Goal: Navigation & Orientation: Find specific page/section

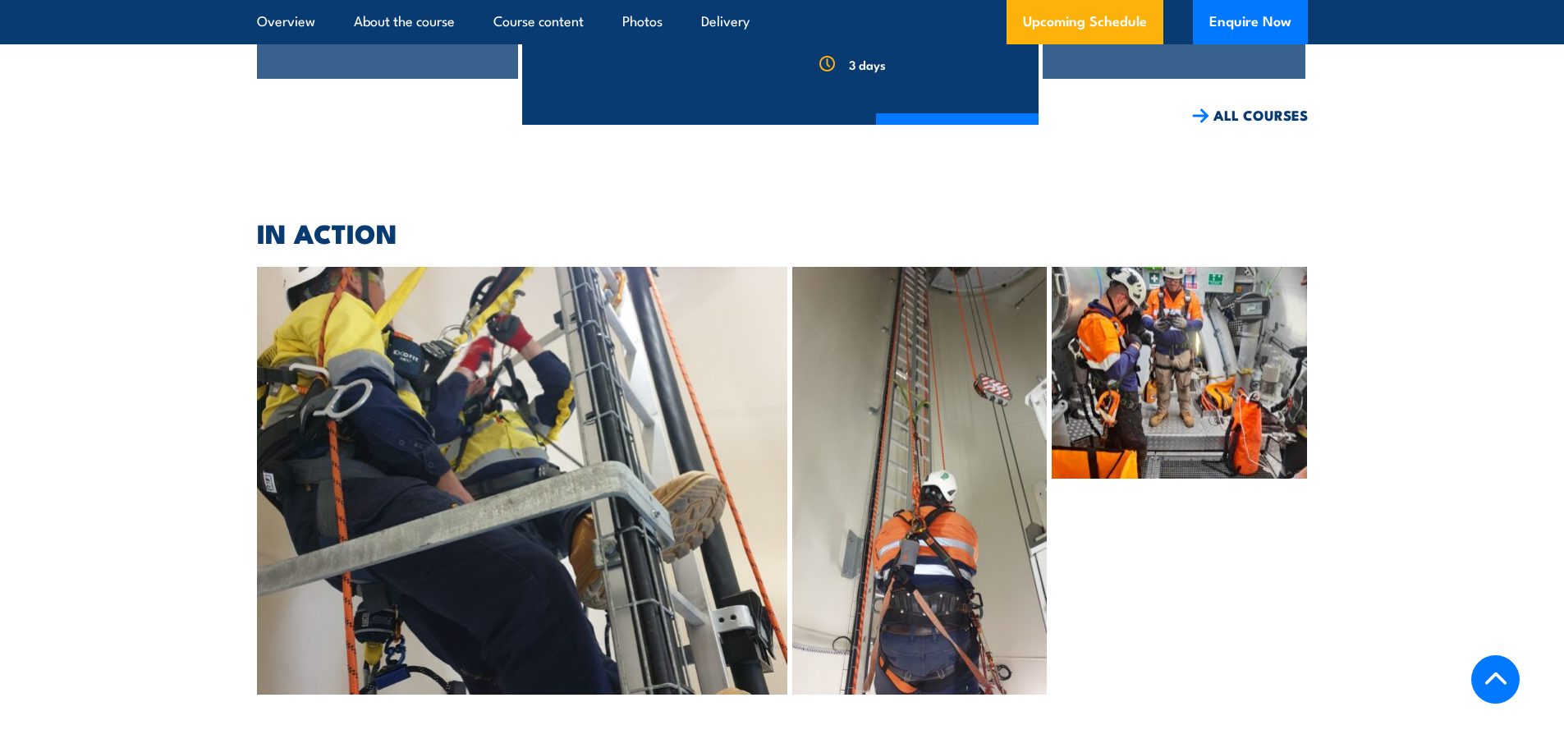
scroll to position [4346, 0]
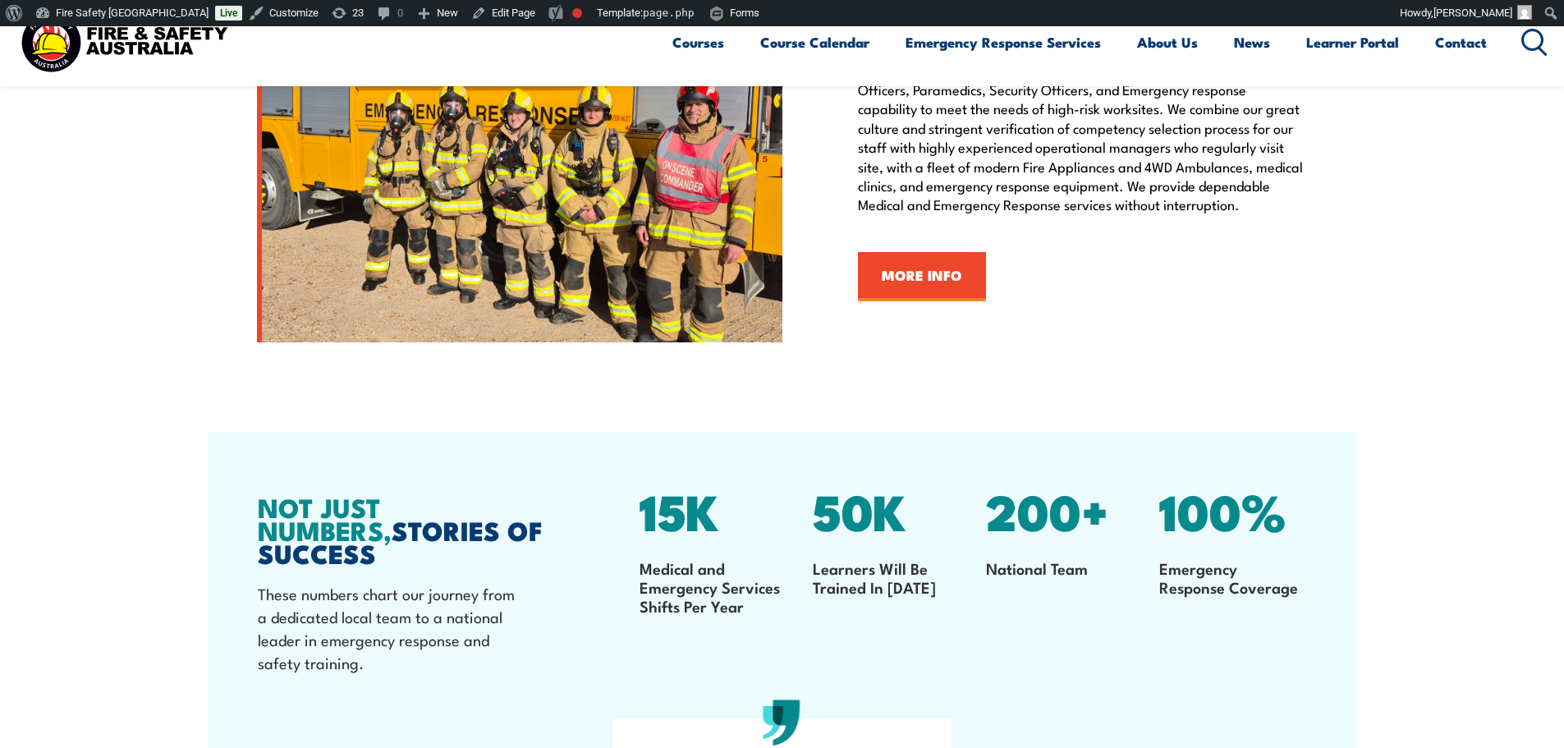
scroll to position [1642, 0]
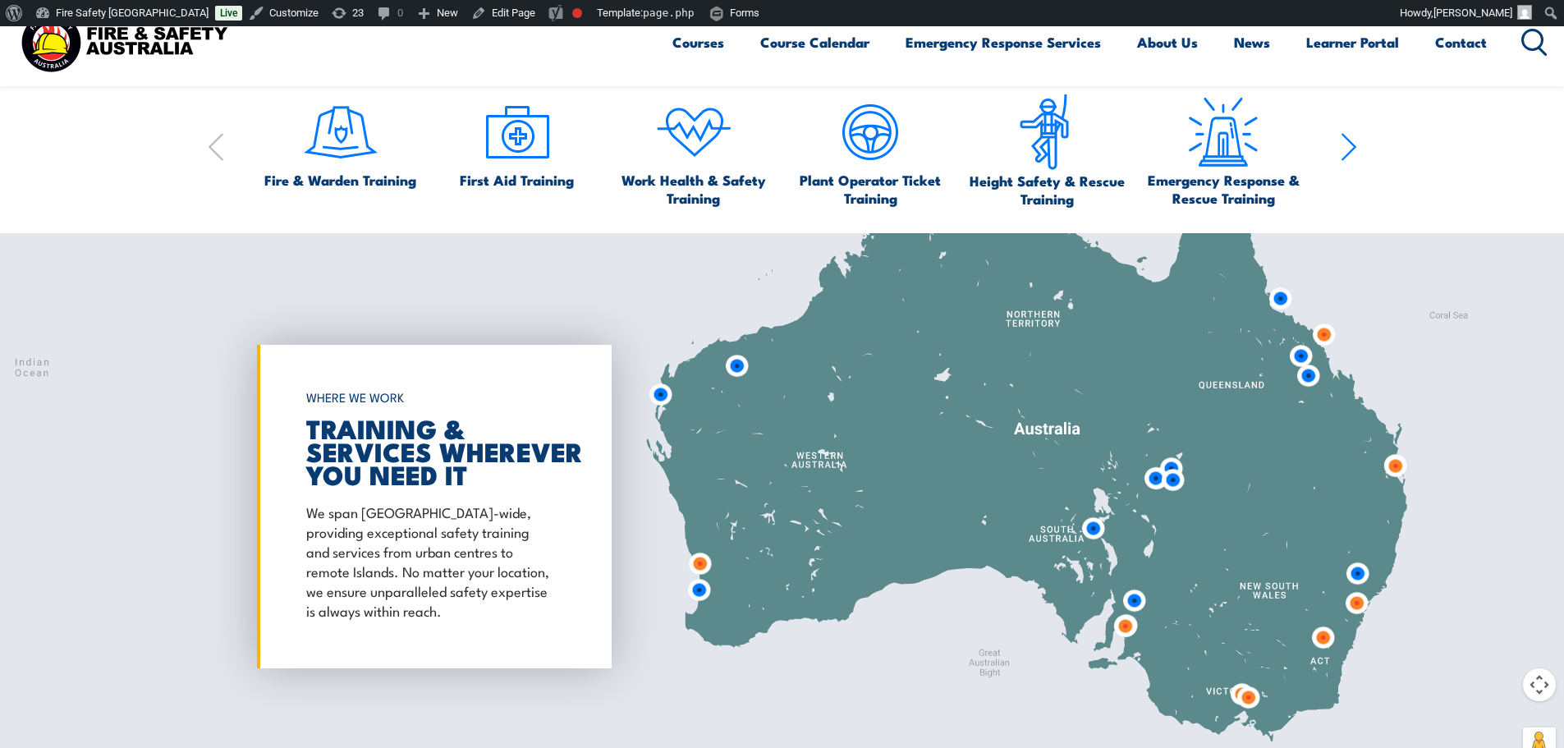
scroll to position [547, 0]
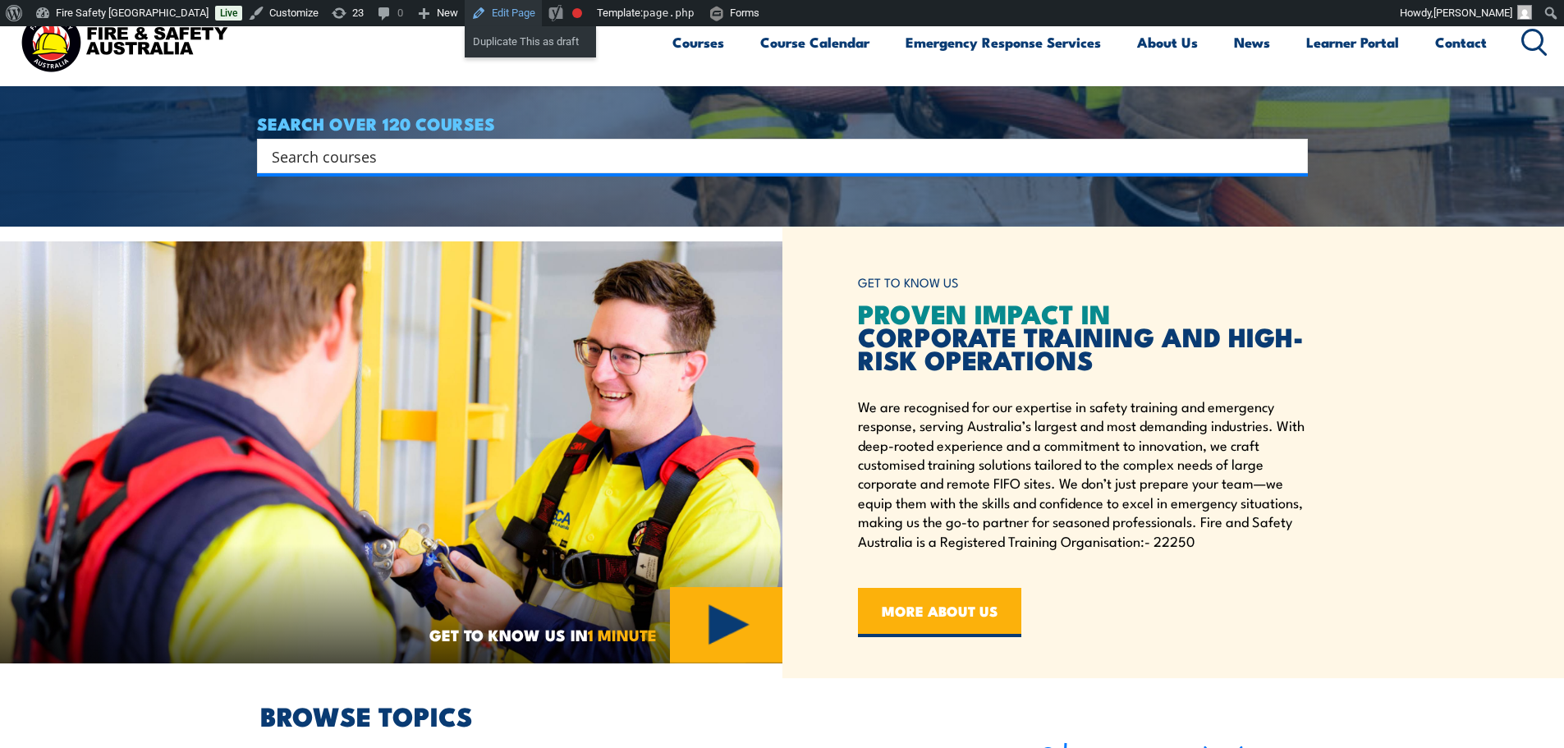
click at [465, 5] on link "Edit Page" at bounding box center [503, 13] width 77 height 26
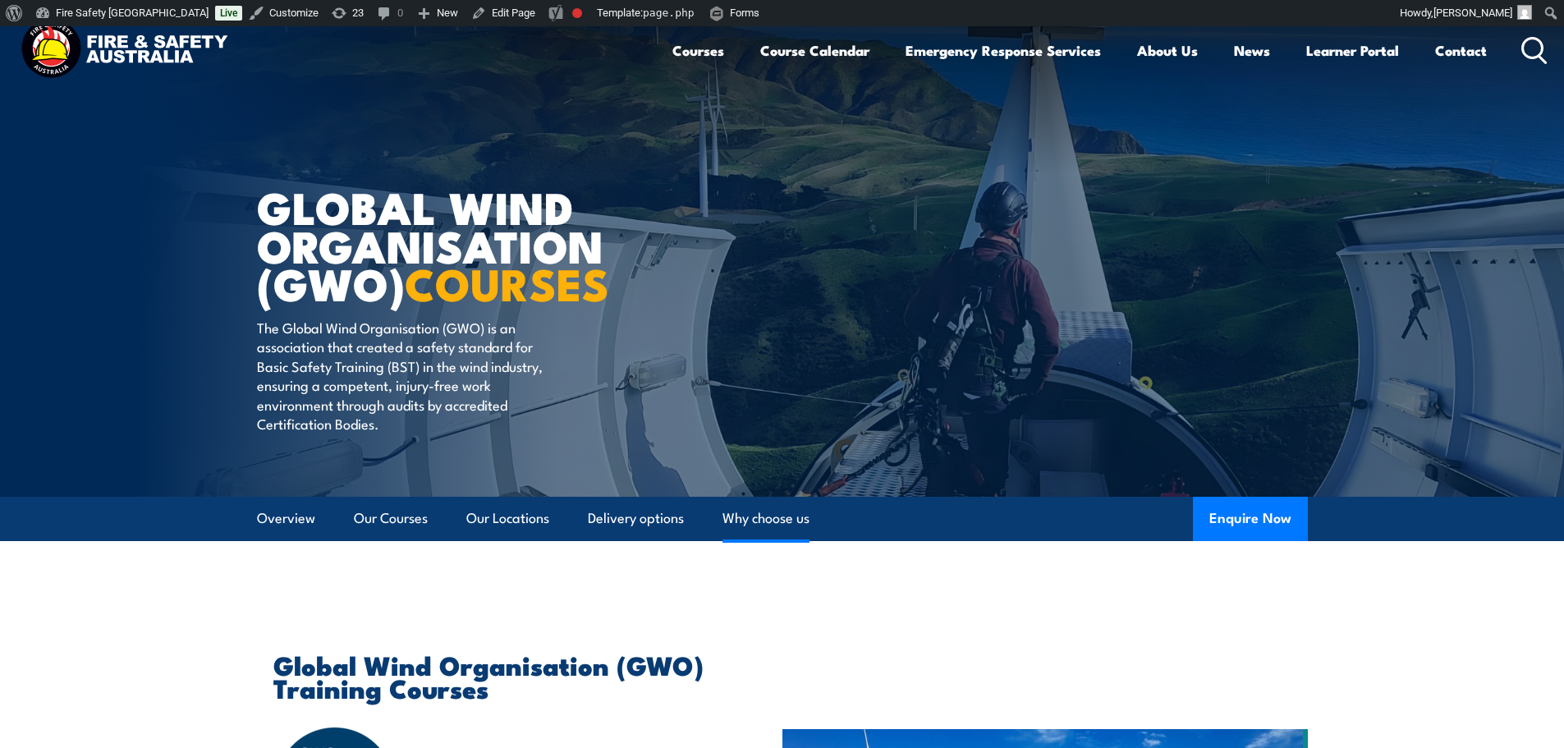
click at [761, 493] on link "Why choose us" at bounding box center [765, 519] width 87 height 44
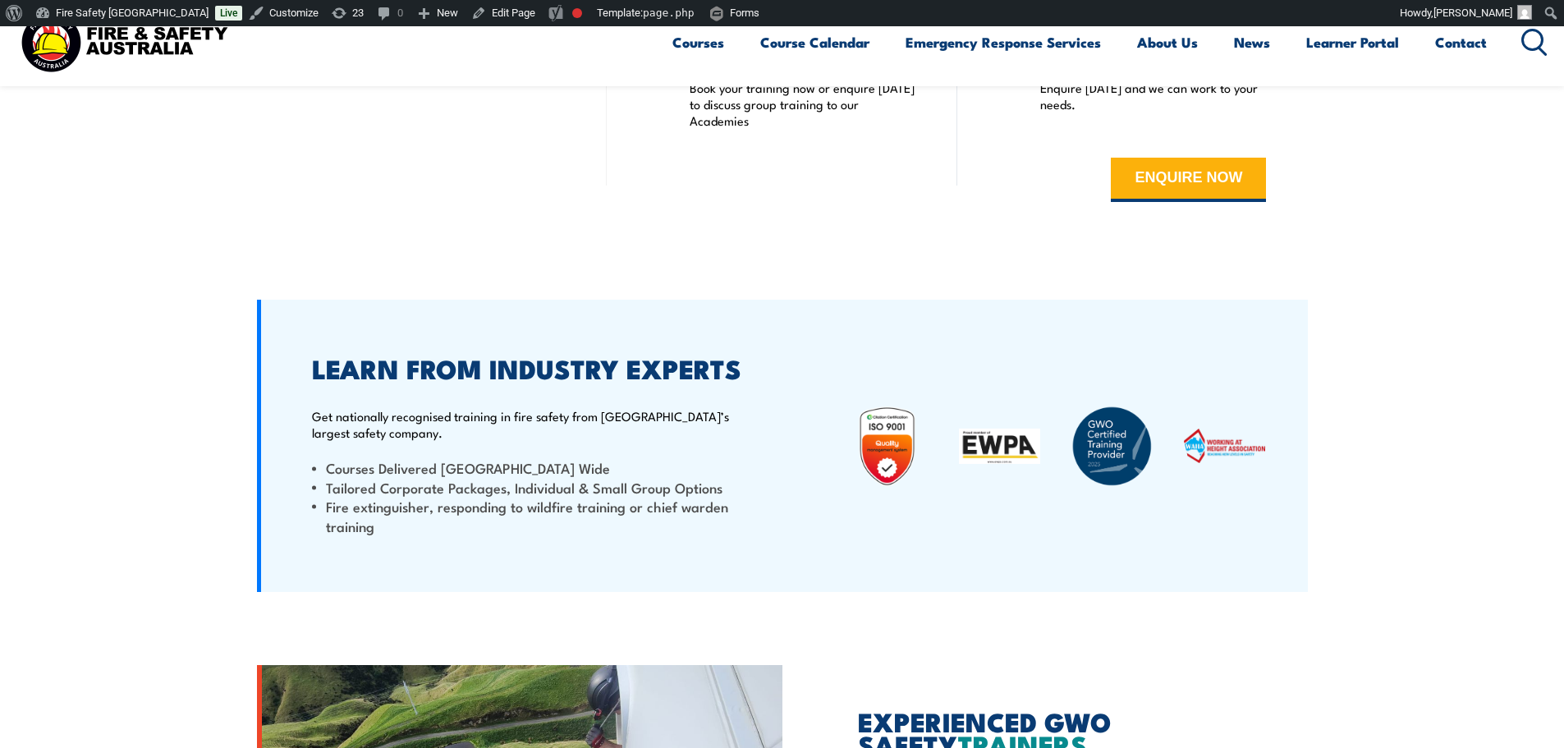
scroll to position [3306, 0]
